Goal: Task Accomplishment & Management: Use online tool/utility

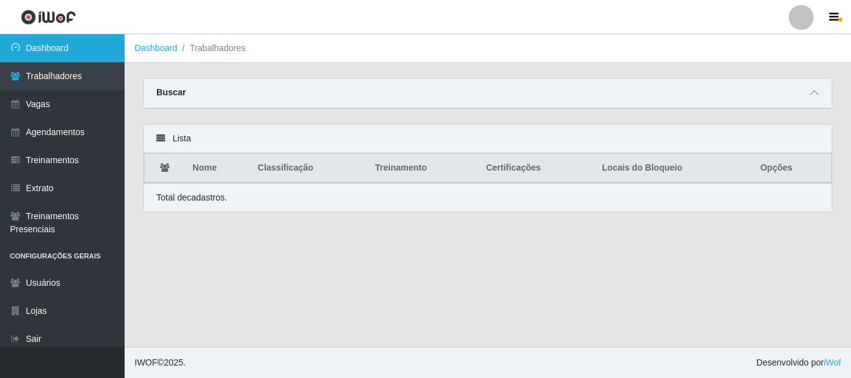
click at [45, 44] on link "Dashboard" at bounding box center [62, 48] width 125 height 28
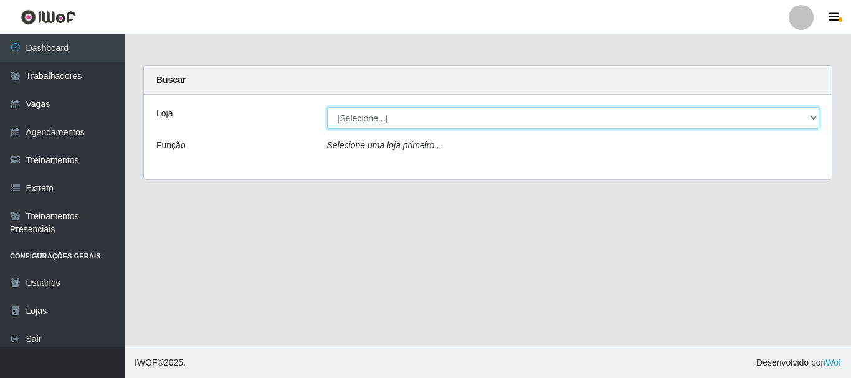
click at [391, 118] on select "[Selecione...] Supermercado Queiroz - Caicó" at bounding box center [573, 118] width 493 height 22
select select "512"
click at [327, 107] on select "[Selecione...] Supermercado Queiroz - Caicó" at bounding box center [573, 118] width 493 height 22
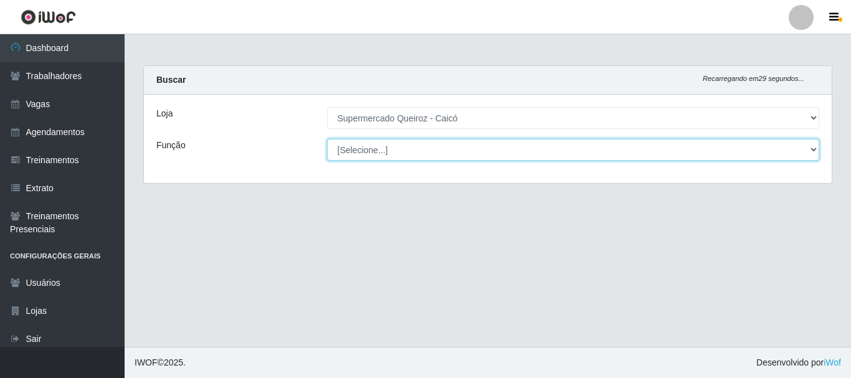
drag, startPoint x: 375, startPoint y: 153, endPoint x: 371, endPoint y: 146, distance: 8.7
click at [371, 145] on select "[Selecione...] Embalador Embalador + Embalador ++" at bounding box center [573, 150] width 493 height 22
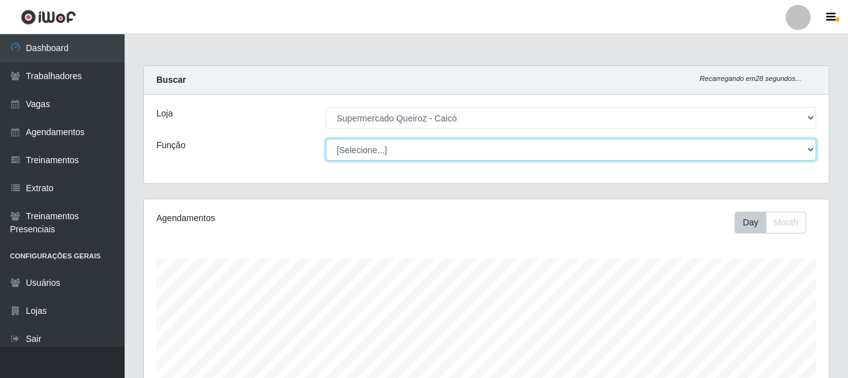
scroll to position [258, 684]
select select "1"
click at [326, 139] on select "[Selecione...] Embalador Embalador + Embalador ++" at bounding box center [571, 150] width 490 height 22
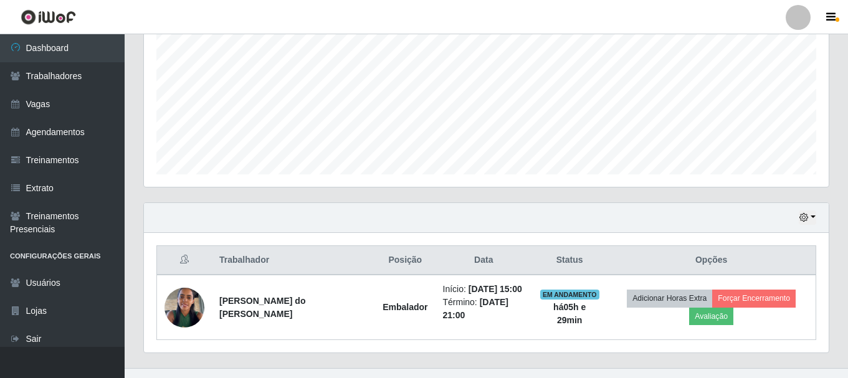
scroll to position [283, 0]
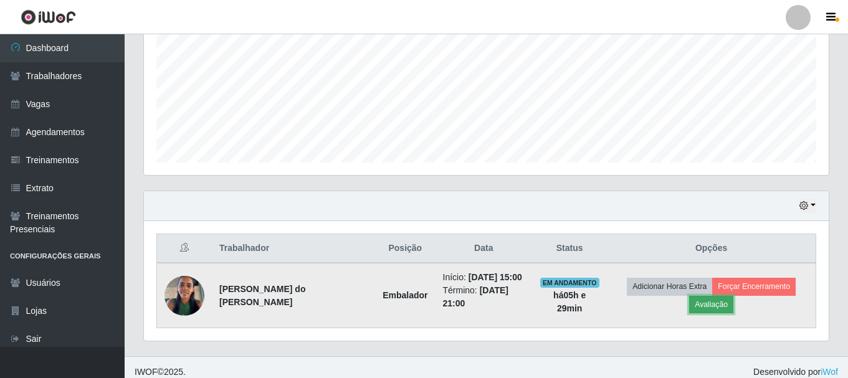
click at [733, 296] on button "Avaliação" at bounding box center [711, 304] width 44 height 17
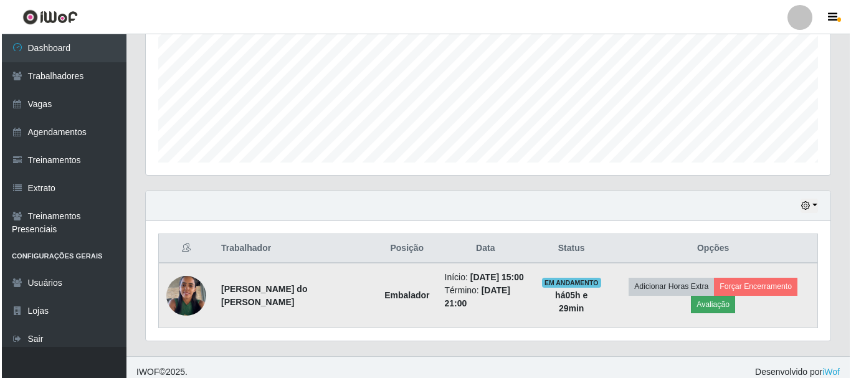
scroll to position [258, 678]
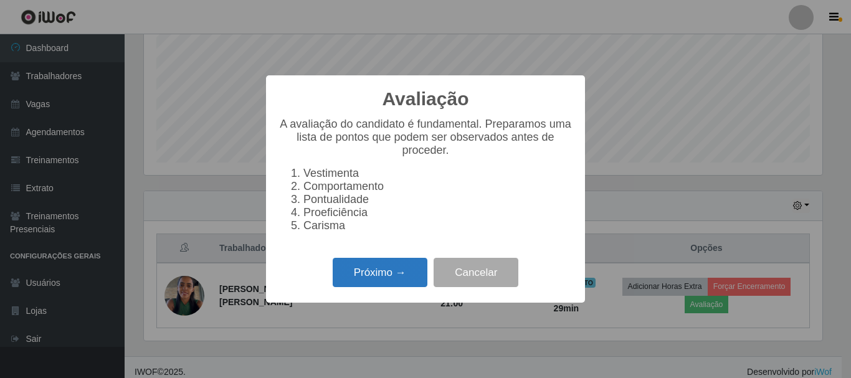
click at [368, 276] on button "Próximo →" at bounding box center [380, 272] width 95 height 29
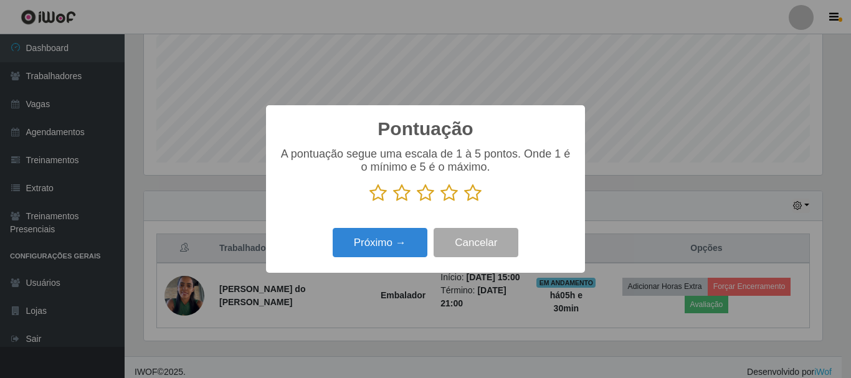
click at [451, 200] on icon at bounding box center [448, 193] width 17 height 19
click at [440, 202] on input "radio" at bounding box center [440, 202] width 0 height 0
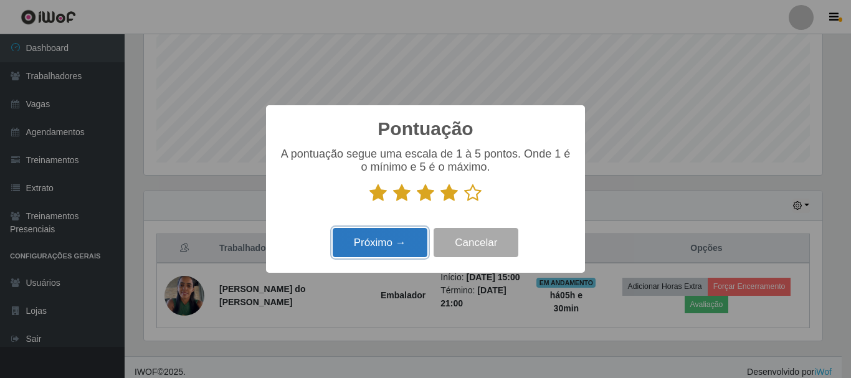
click at [412, 243] on button "Próximo →" at bounding box center [380, 242] width 95 height 29
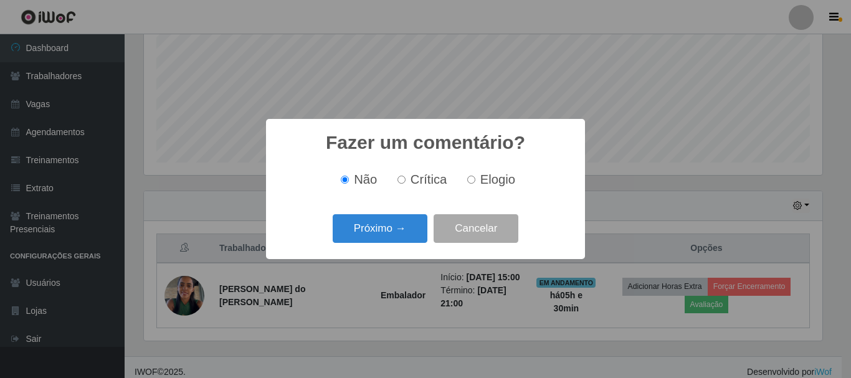
click at [471, 182] on input "Elogio" at bounding box center [471, 180] width 8 height 8
radio input "true"
click at [397, 229] on button "Próximo →" at bounding box center [380, 228] width 95 height 29
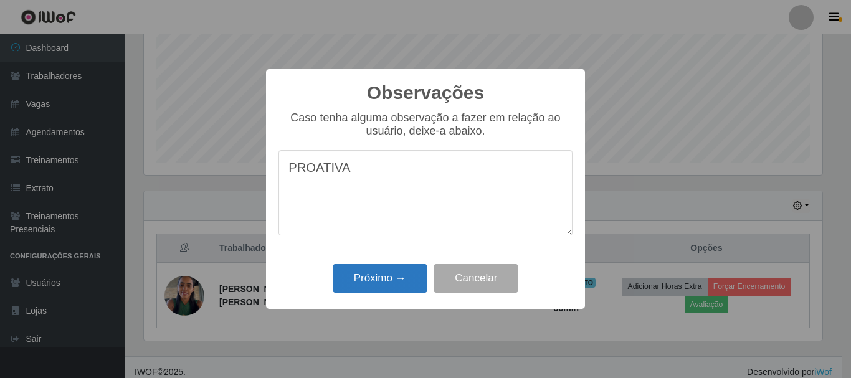
type textarea "PROATIVA"
click at [403, 281] on button "Próximo →" at bounding box center [380, 278] width 95 height 29
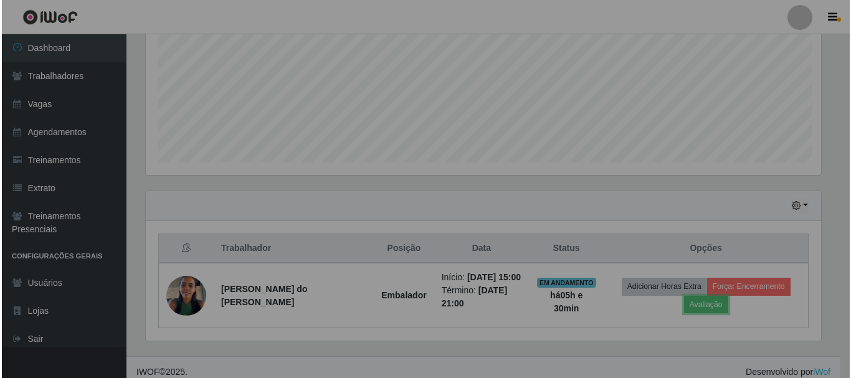
scroll to position [258, 684]
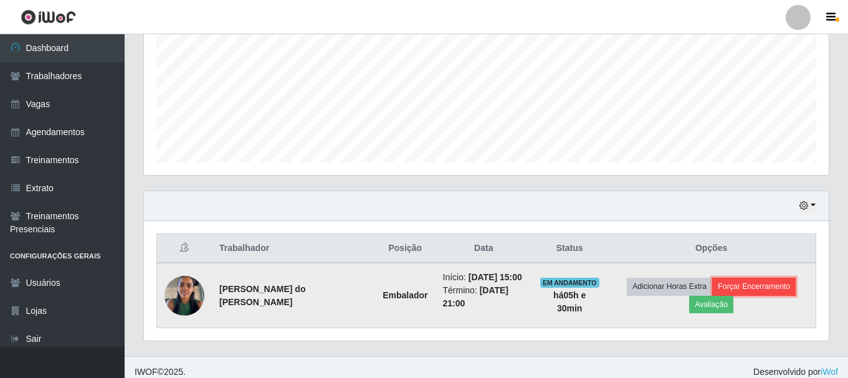
click at [712, 290] on button "Forçar Encerramento" at bounding box center [753, 286] width 83 height 17
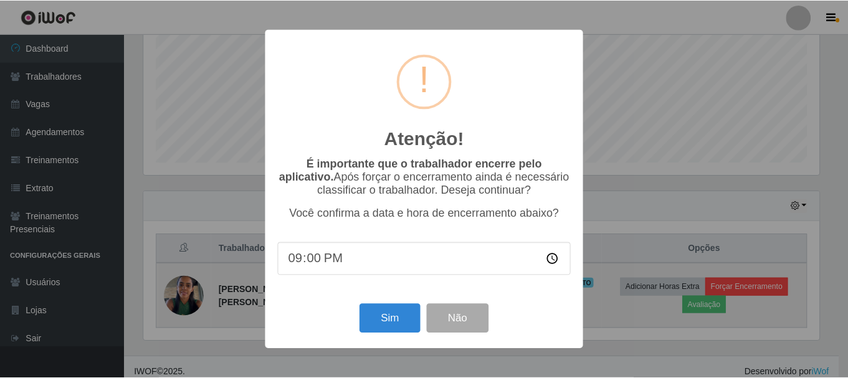
scroll to position [258, 678]
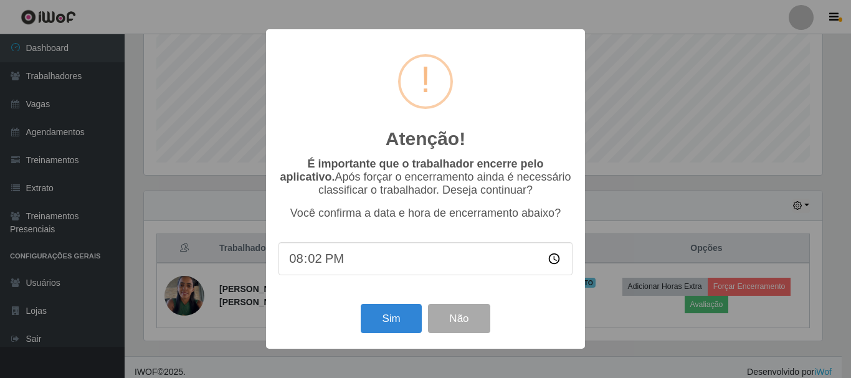
type input "20:24"
click at [394, 323] on button "Sim" at bounding box center [391, 318] width 60 height 29
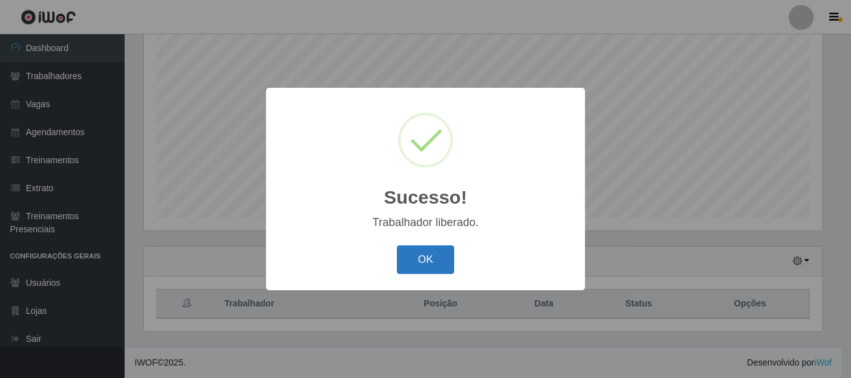
click at [418, 255] on button "OK" at bounding box center [426, 259] width 58 height 29
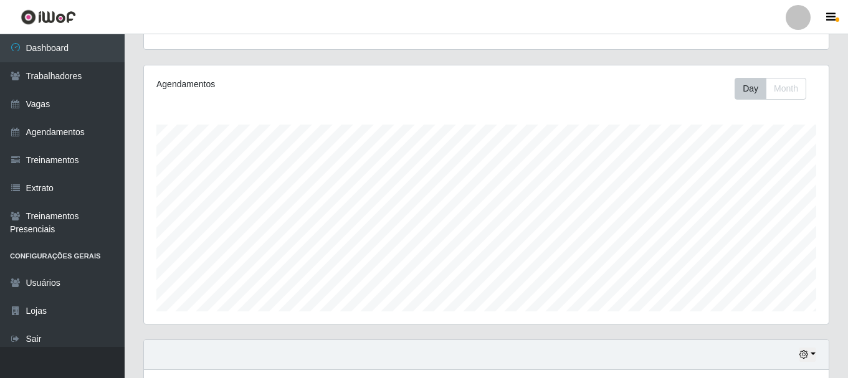
scroll to position [227, 0]
